Goal: Find specific page/section: Find specific page/section

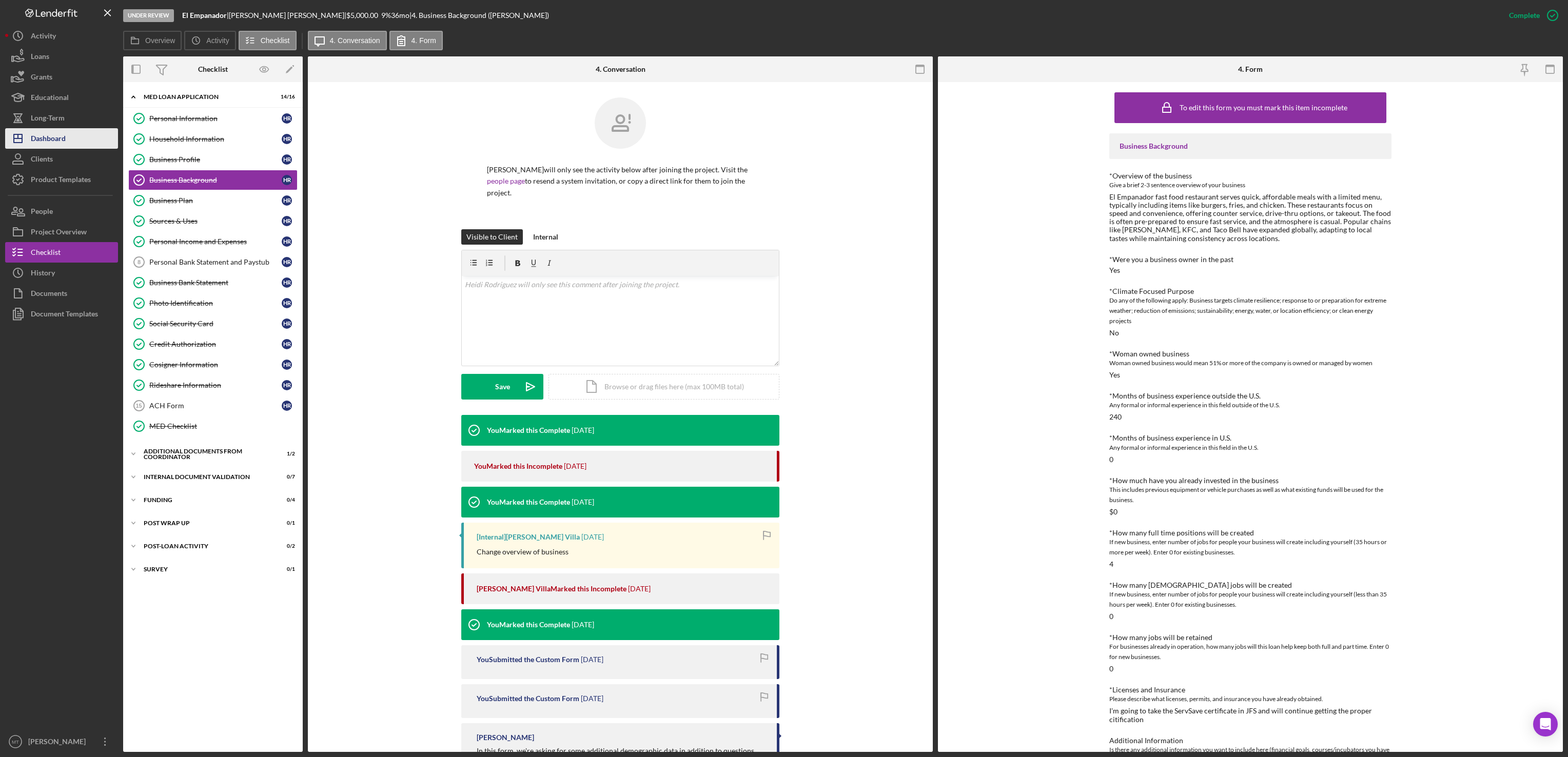
click at [77, 139] on button "Icon/Dashboard Dashboard" at bounding box center [61, 139] width 113 height 21
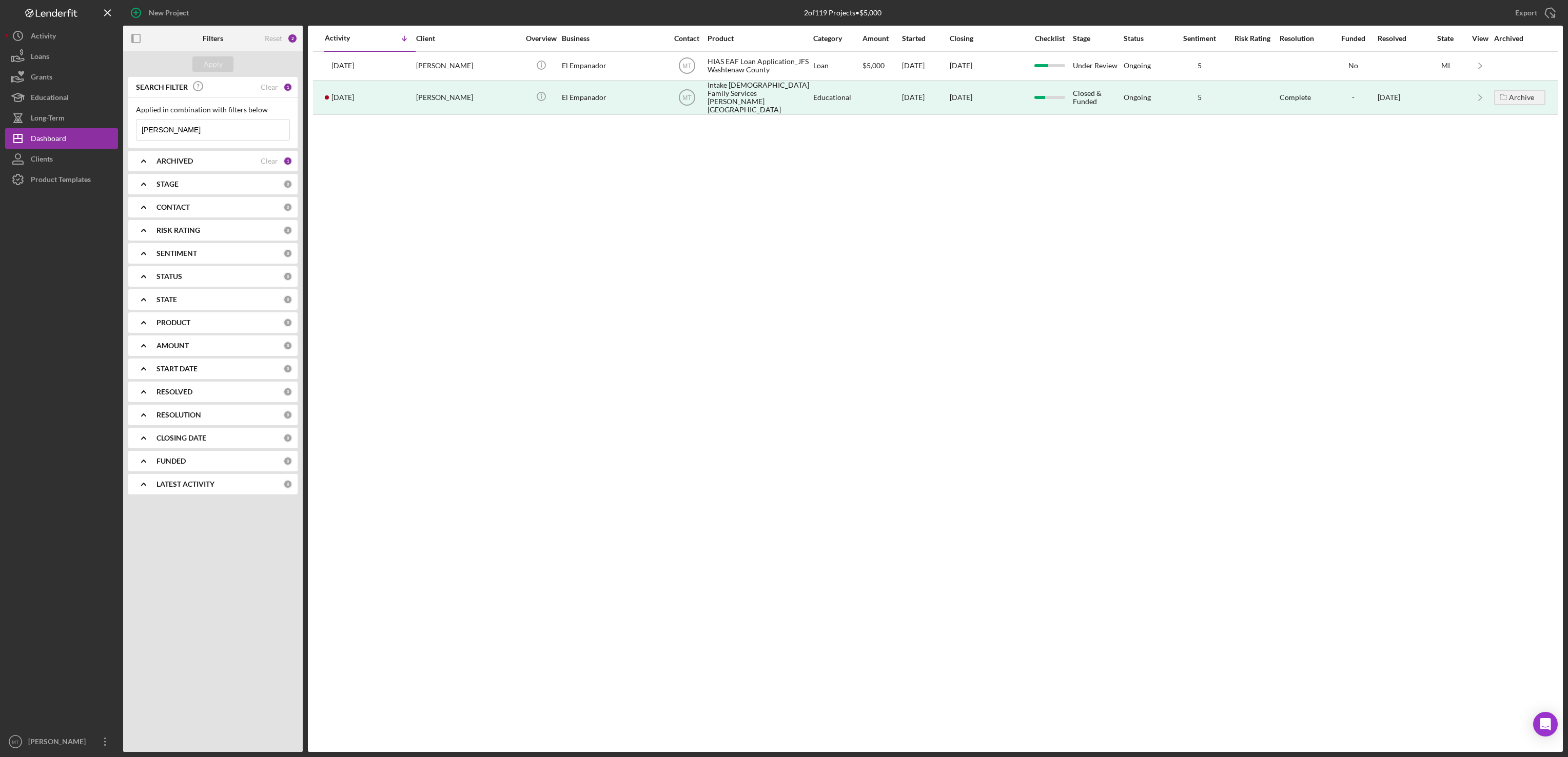
drag, startPoint x: 167, startPoint y: 132, endPoint x: 140, endPoint y: 132, distance: 27.0
click at [140, 132] on input "[PERSON_NAME]" at bounding box center [212, 130] width 153 height 21
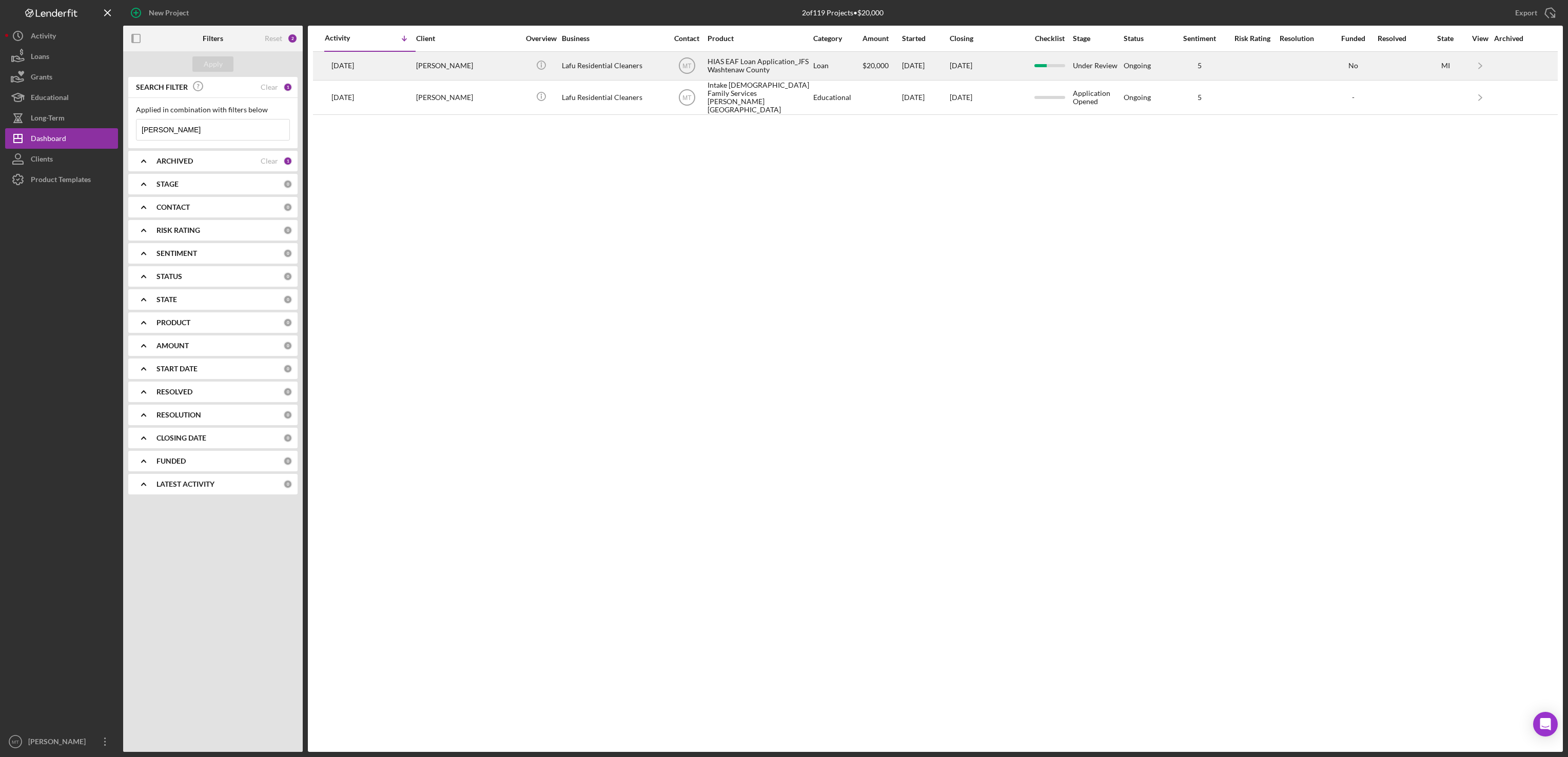
type input "[PERSON_NAME]"
click at [727, 69] on div "HIAS EAF Loan Application_JFS Washtenaw County" at bounding box center [758, 66] width 103 height 27
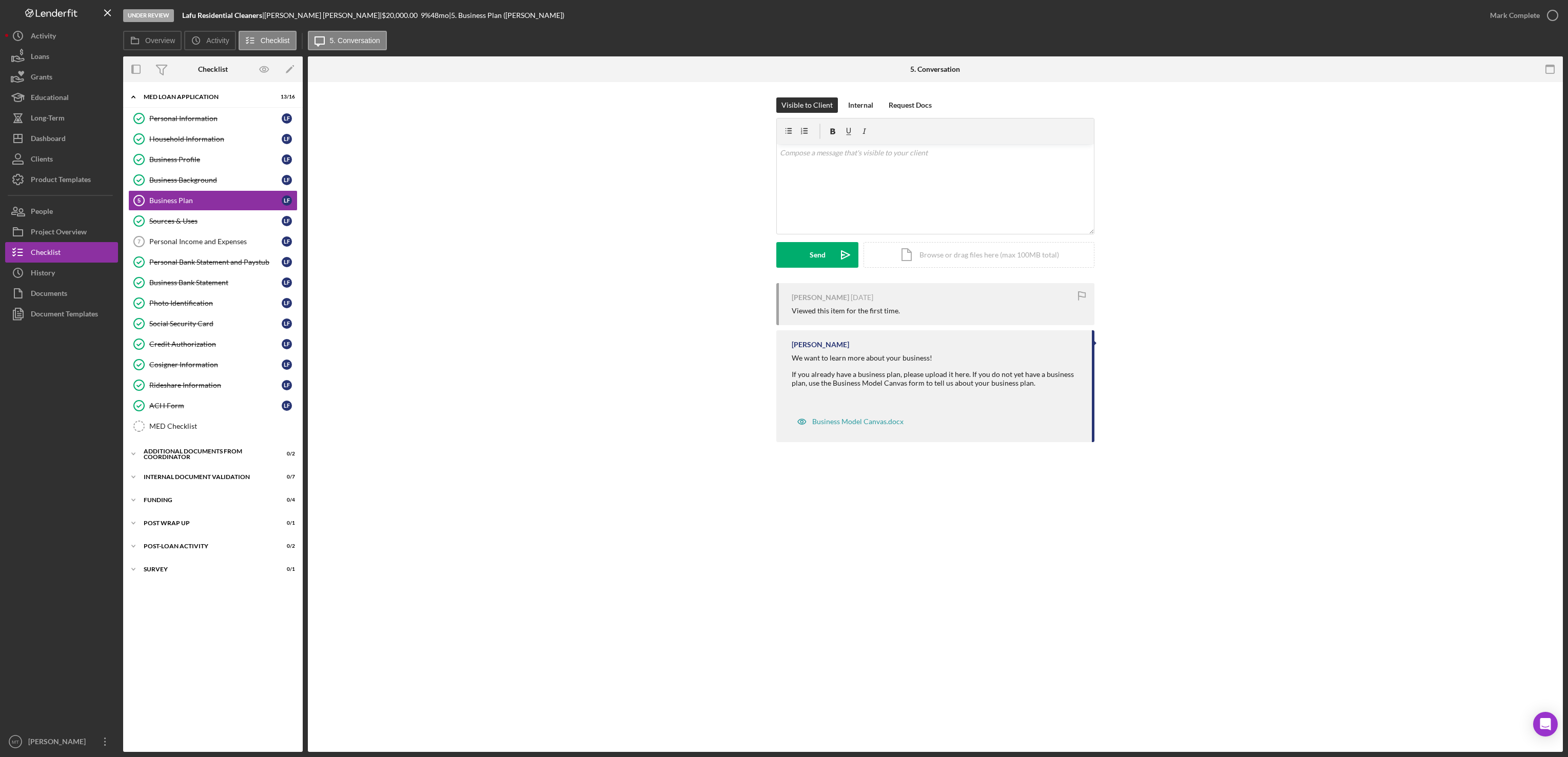
click at [479, 305] on div "[PERSON_NAME] [DATE] Viewed this item for the first time. [PERSON_NAME] We want…" at bounding box center [935, 365] width 1224 height 164
click at [194, 204] on div "Business Plan" at bounding box center [215, 200] width 132 height 8
